Goal: Task Accomplishment & Management: Complete application form

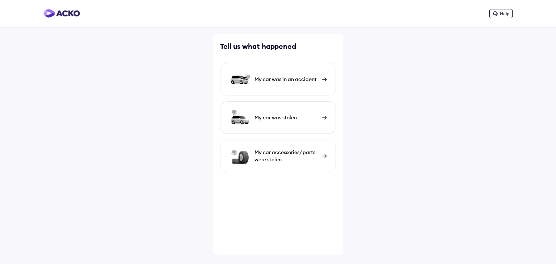
click at [307, 78] on div "My car was in an accident" at bounding box center [286, 79] width 64 height 7
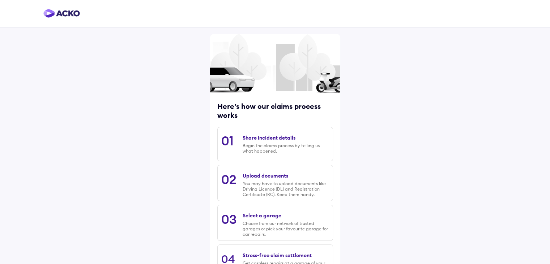
scroll to position [61, 0]
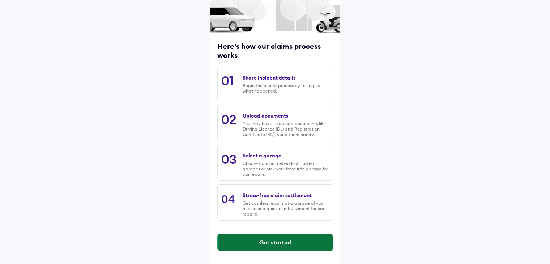
click at [278, 243] on button "Get started" at bounding box center [275, 242] width 115 height 17
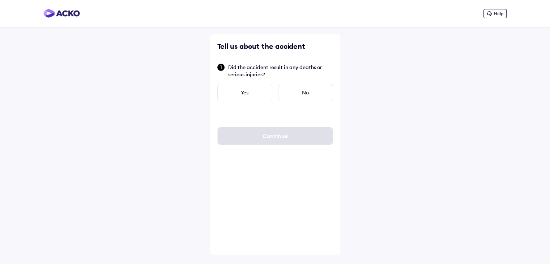
scroll to position [0, 0]
click at [299, 90] on div "No" at bounding box center [308, 92] width 55 height 17
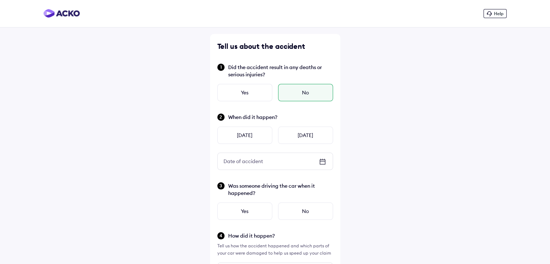
click at [321, 160] on icon at bounding box center [322, 161] width 9 height 9
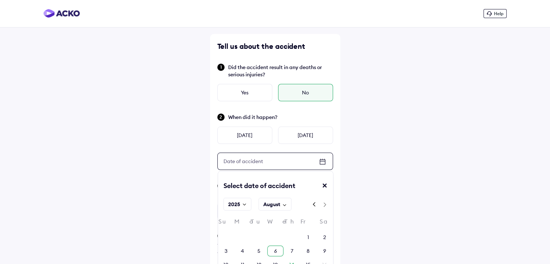
click at [276, 252] on div "6" at bounding box center [275, 250] width 3 height 7
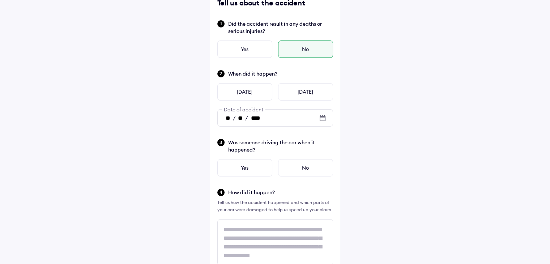
scroll to position [45, 0]
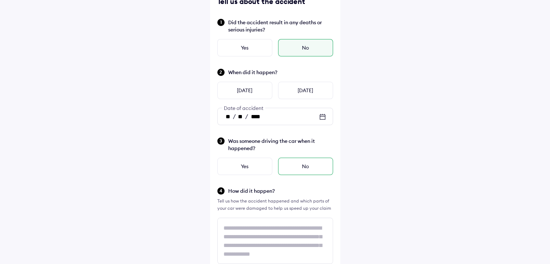
click at [303, 167] on div "No" at bounding box center [305, 166] width 55 height 17
click at [251, 171] on div "Yes" at bounding box center [244, 166] width 55 height 17
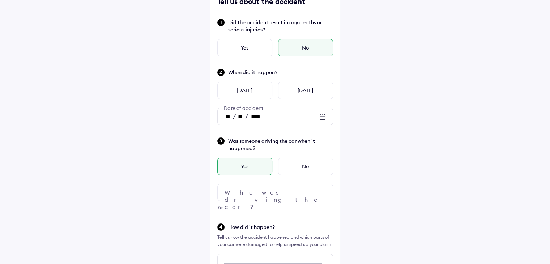
click at [312, 191] on div at bounding box center [275, 192] width 116 height 17
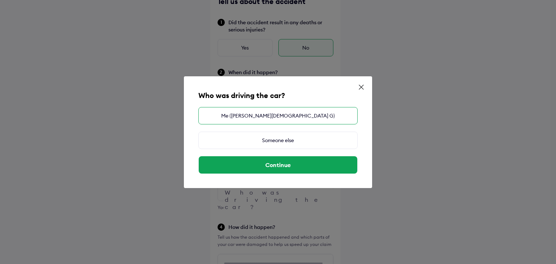
click at [294, 118] on div "Me (DEVENDER JAIN G)" at bounding box center [277, 115] width 159 height 17
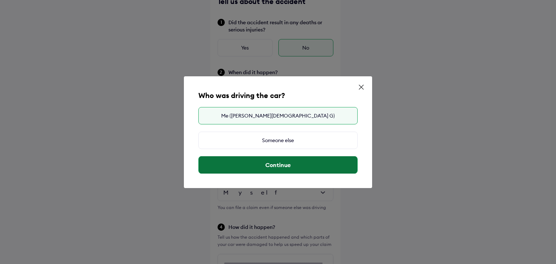
click at [297, 165] on button "Continue" at bounding box center [278, 164] width 158 height 17
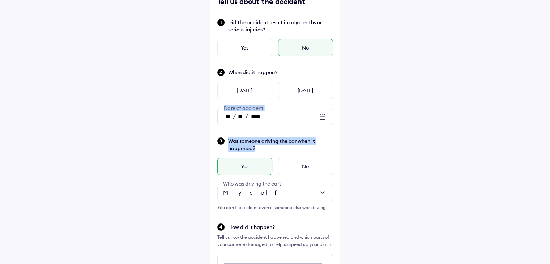
drag, startPoint x: 550, startPoint y: 122, endPoint x: 552, endPoint y: 148, distance: 25.8
click at [550, 148] on html "Help Tell us about the accident Did the accident result in any deaths or seriou…" at bounding box center [275, 87] width 550 height 264
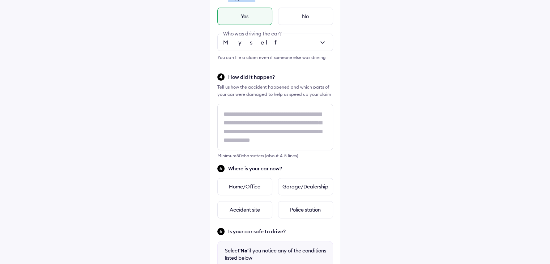
scroll to position [204, 0]
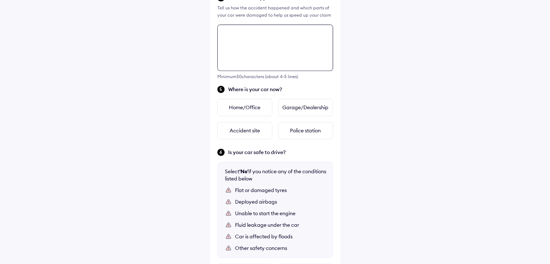
click at [244, 112] on div "Tell us about the accident Did the accident result in any deaths or serious inj…" at bounding box center [275, 53] width 130 height 586
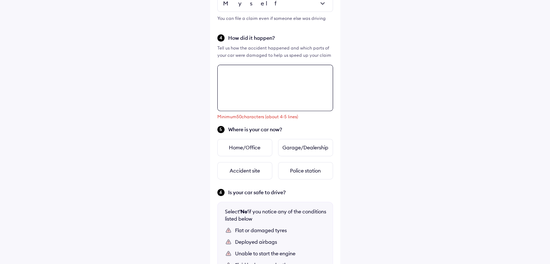
scroll to position [226, 0]
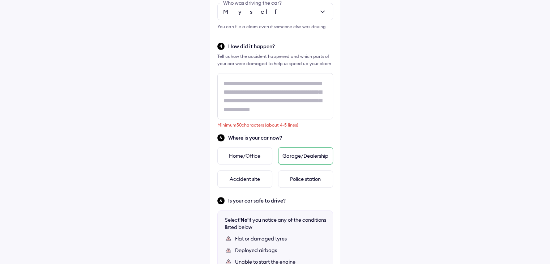
click at [323, 154] on div "Garage/Dealership" at bounding box center [305, 155] width 55 height 17
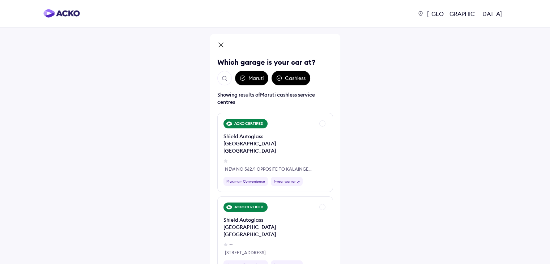
click at [253, 77] on div "Maruti" at bounding box center [251, 78] width 33 height 14
click at [220, 76] on button "Open search" at bounding box center [224, 78] width 14 height 14
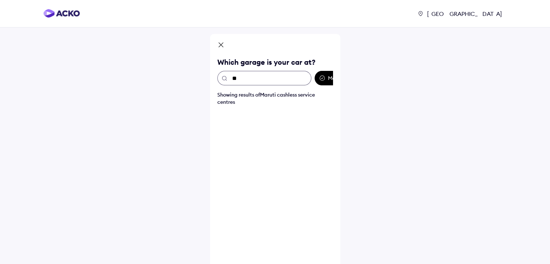
type input "*"
type input "****"
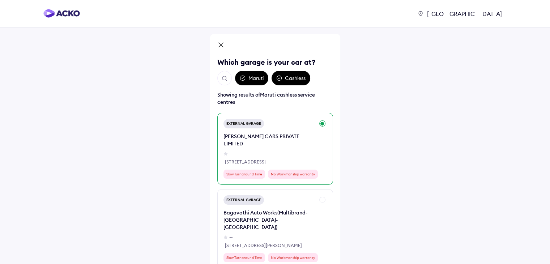
click at [290, 151] on div "--" at bounding box center [269, 153] width 91 height 7
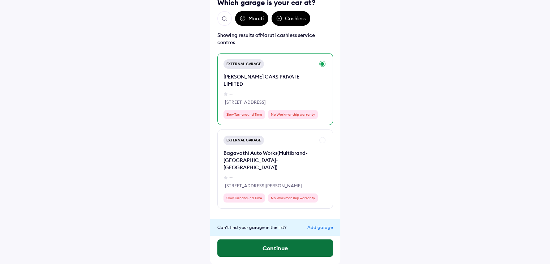
click at [311, 242] on button "Continue" at bounding box center [275, 247] width 116 height 17
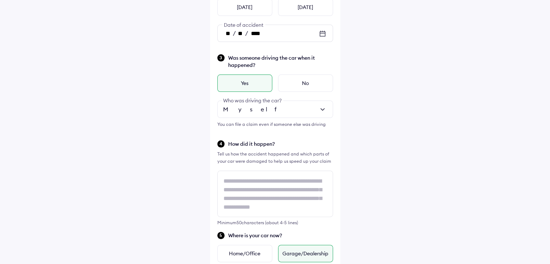
scroll to position [150, 0]
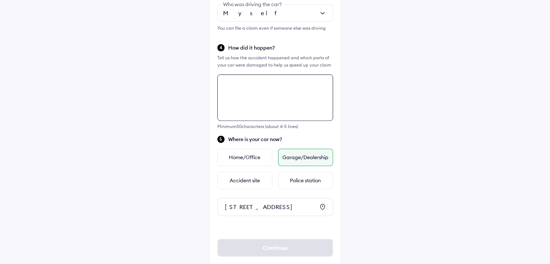
click at [256, 157] on div "Tell us about the accident Did the accident result in any deaths or serious inj…" at bounding box center [275, 44] width 130 height 468
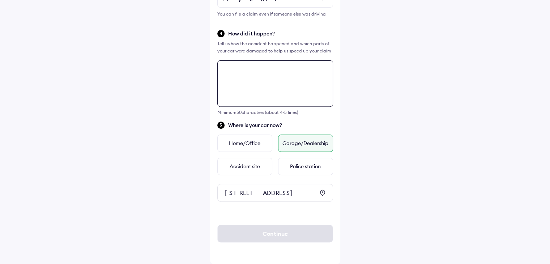
scroll to position [251, 0]
paste textarea "**********"
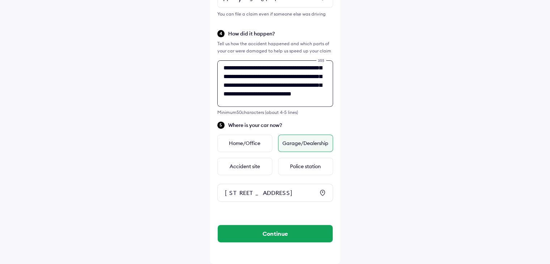
scroll to position [29, 0]
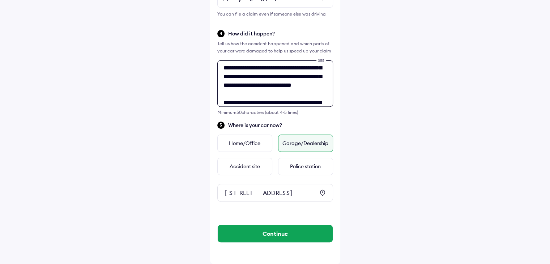
type textarea "**********"
click at [256, 158] on div "Accident site" at bounding box center [244, 166] width 55 height 17
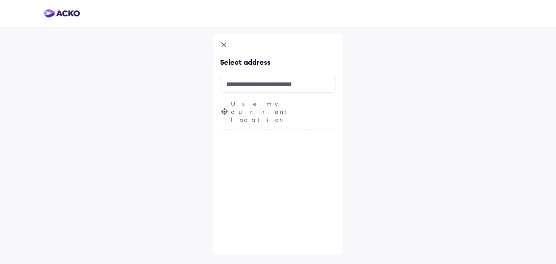
click at [261, 100] on span "Use my current location" at bounding box center [283, 112] width 105 height 24
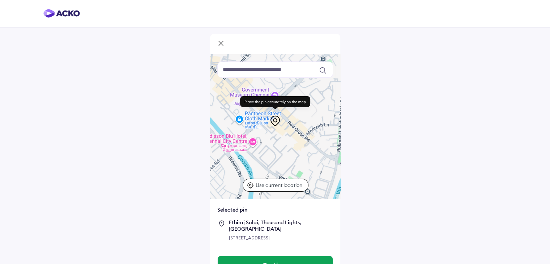
click at [223, 44] on icon at bounding box center [220, 44] width 7 height 9
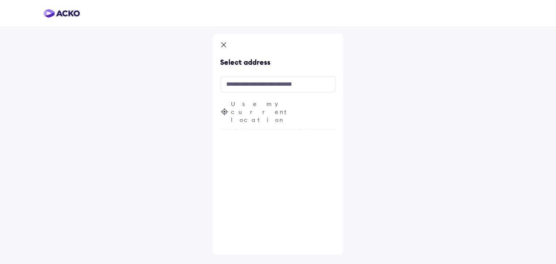
click at [555, 210] on div "Select address Use my current location" at bounding box center [278, 132] width 556 height 264
click at [224, 43] on icon at bounding box center [223, 45] width 7 height 9
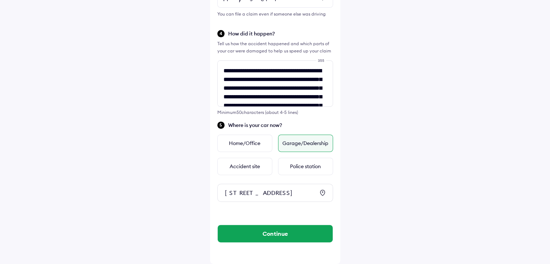
scroll to position [251, 0]
click at [267, 65] on textarea "**********" at bounding box center [275, 83] width 116 height 46
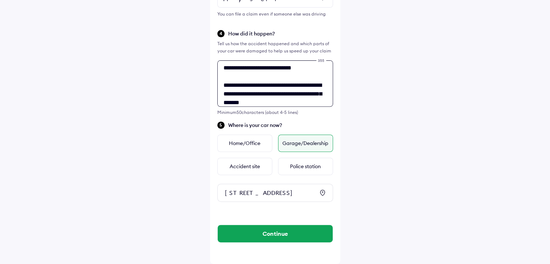
scroll to position [55, 0]
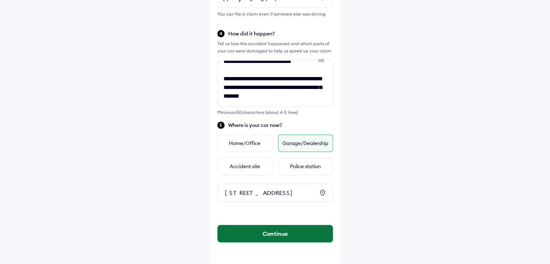
click at [282, 235] on button "Continue" at bounding box center [275, 233] width 115 height 17
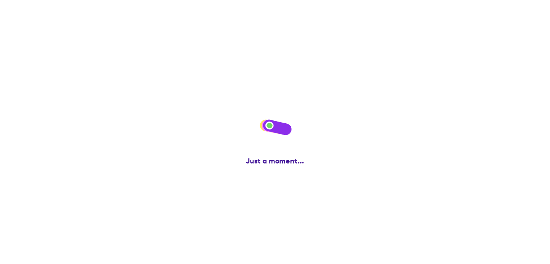
scroll to position [0, 0]
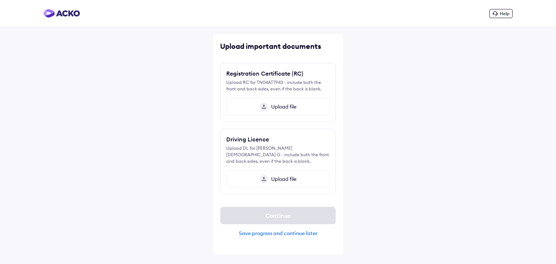
click at [274, 176] on span "Upload file" at bounding box center [282, 179] width 28 height 7
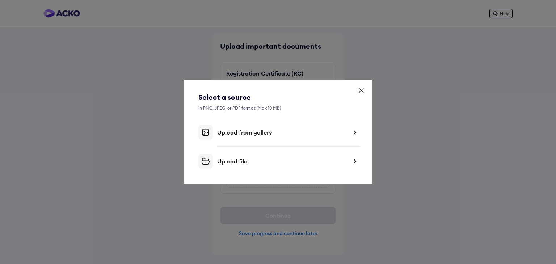
click at [241, 159] on div "Upload file" at bounding box center [282, 161] width 130 height 7
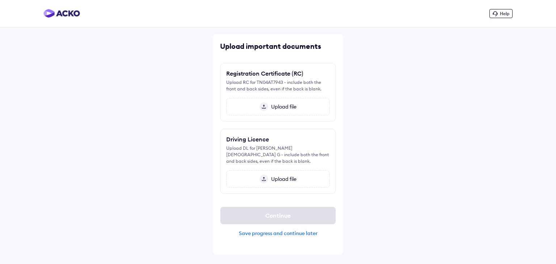
click at [282, 103] on div "Upload file" at bounding box center [277, 106] width 103 height 17
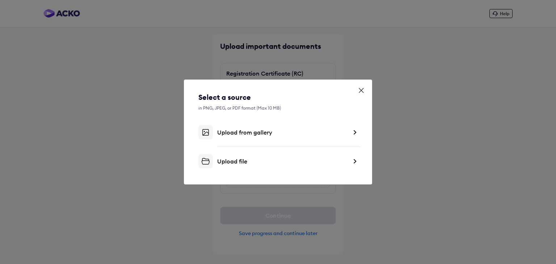
click at [249, 159] on div "Upload file" at bounding box center [282, 161] width 130 height 7
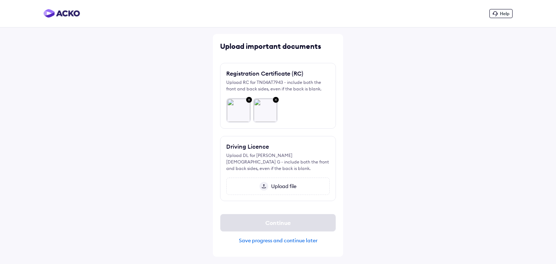
click at [276, 183] on span "Upload file" at bounding box center [282, 186] width 28 height 7
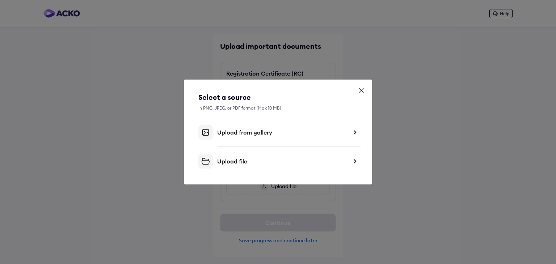
click at [272, 160] on div "Upload file" at bounding box center [282, 161] width 130 height 7
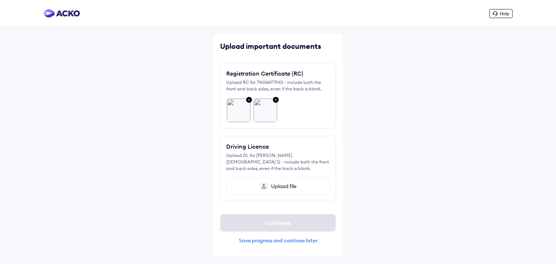
click at [275, 183] on span "Upload file" at bounding box center [282, 186] width 28 height 7
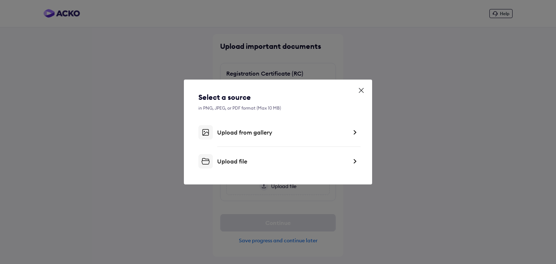
click at [283, 163] on div "Upload file" at bounding box center [282, 161] width 130 height 7
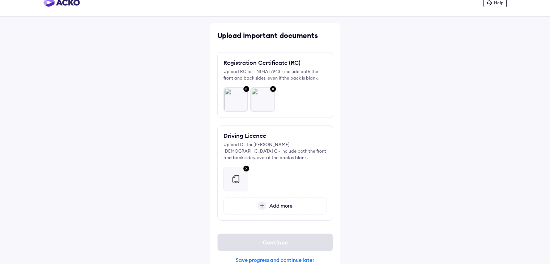
scroll to position [17, 0]
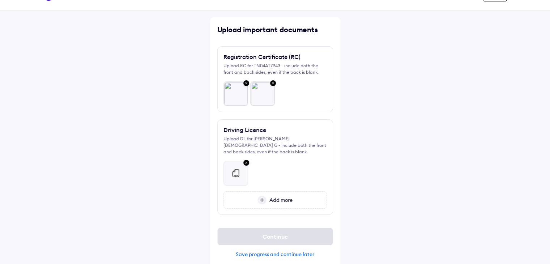
click at [269, 197] on span "Add more" at bounding box center [280, 200] width 26 height 7
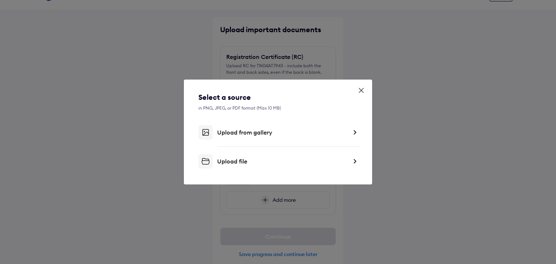
click at [276, 166] on div "Upload file" at bounding box center [277, 161] width 159 height 14
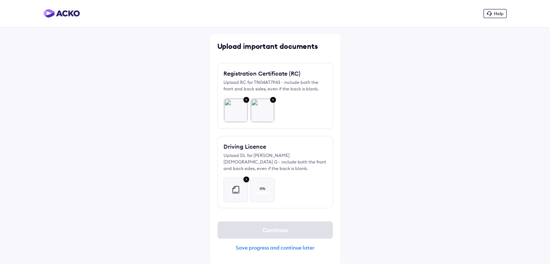
scroll to position [0, 0]
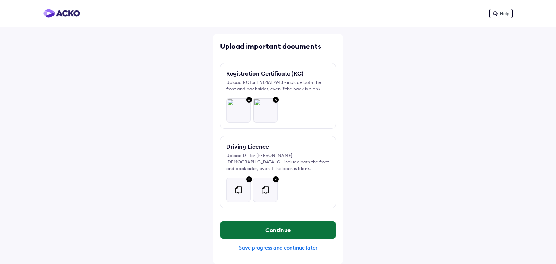
click at [288, 230] on button "Continue" at bounding box center [277, 229] width 115 height 17
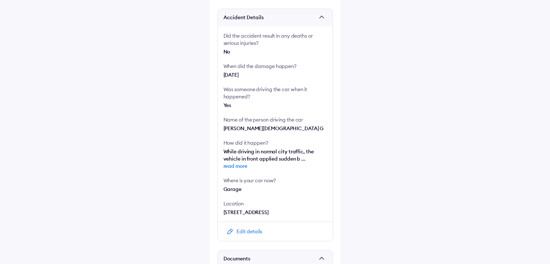
scroll to position [143, 0]
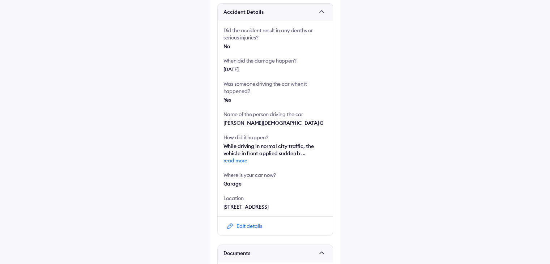
click at [239, 161] on span "read more" at bounding box center [275, 160] width 103 height 7
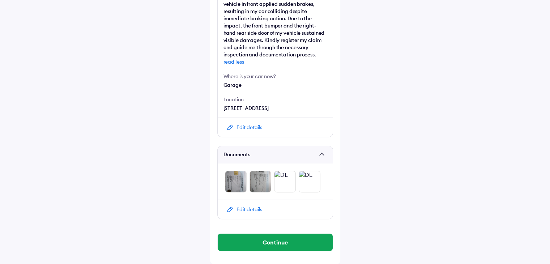
scroll to position [299, 0]
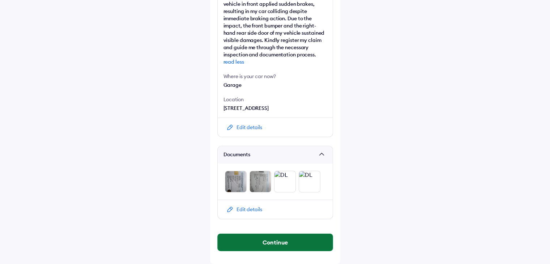
click at [273, 249] on button "Continue" at bounding box center [275, 242] width 115 height 17
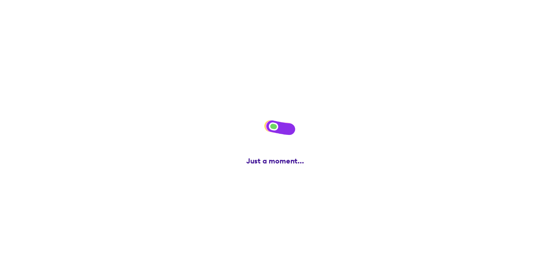
scroll to position [0, 0]
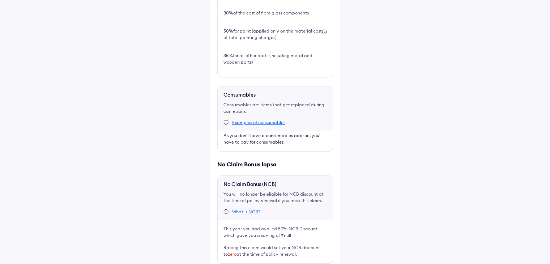
scroll to position [320, 0]
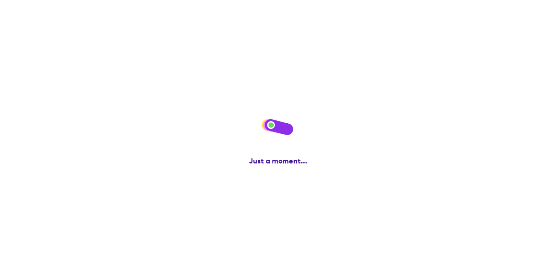
scroll to position [0, 0]
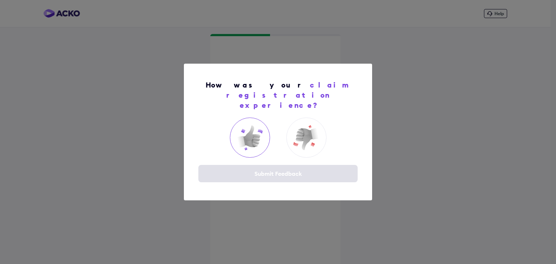
click at [263, 134] on img at bounding box center [249, 137] width 29 height 29
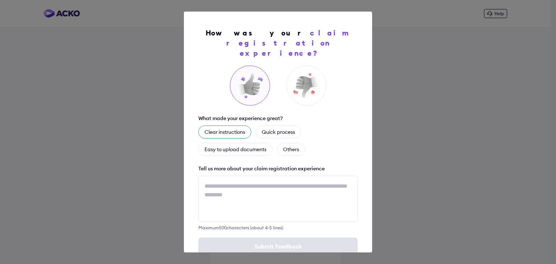
click at [239, 126] on div "Clear instructions" at bounding box center [224, 132] width 53 height 13
click at [256, 143] on div "Easy to upload documents" at bounding box center [235, 149] width 74 height 13
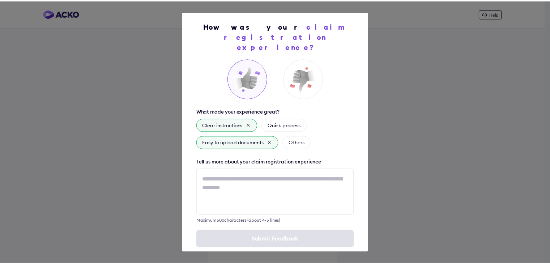
scroll to position [10, 0]
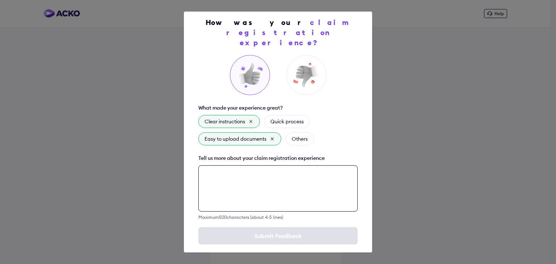
click at [237, 178] on textarea at bounding box center [277, 188] width 159 height 46
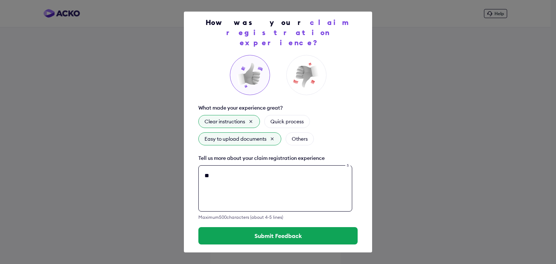
type textarea "*"
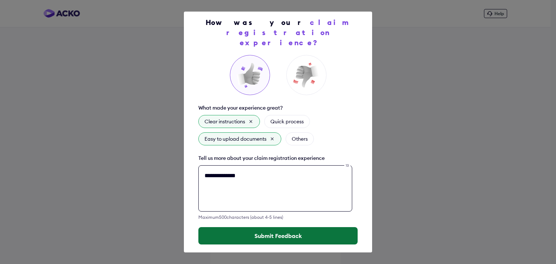
type textarea "**********"
click at [263, 227] on button "Submit Feedback" at bounding box center [277, 235] width 159 height 17
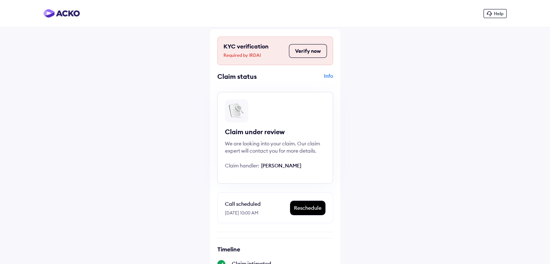
click at [316, 46] on button "Verify now" at bounding box center [308, 51] width 38 height 14
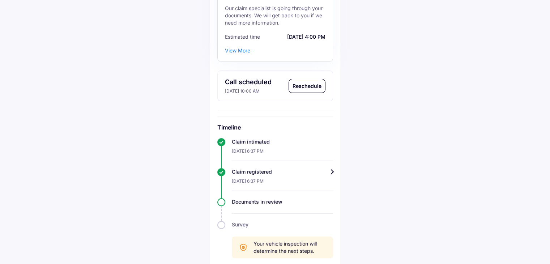
scroll to position [120, 0]
click at [549, 61] on div "Help Track claim for your Maruti Ciaz Claim info Documents under review Our cla…" at bounding box center [275, 76] width 550 height 392
